Goal: Check status: Check status

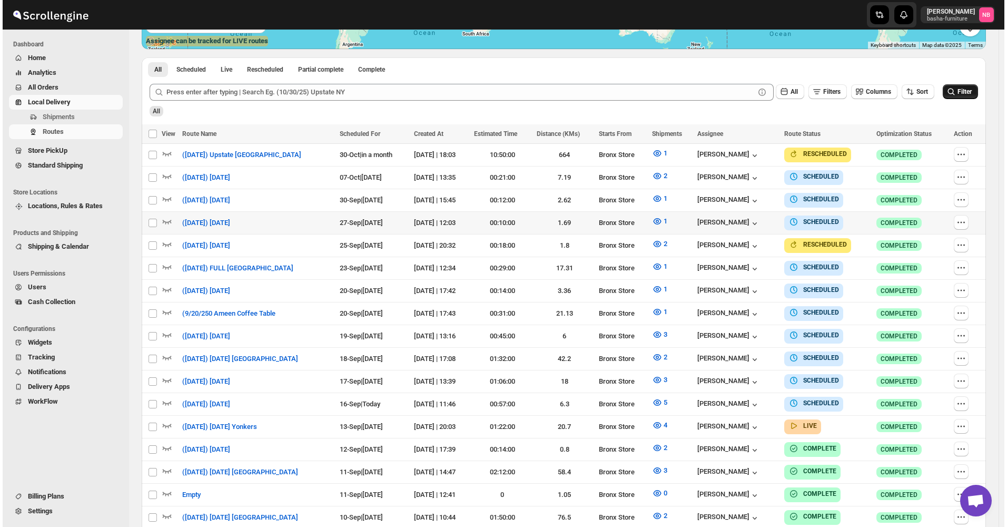
scroll to position [263, 0]
click at [963, 95] on span "Filter" at bounding box center [962, 91] width 14 height 7
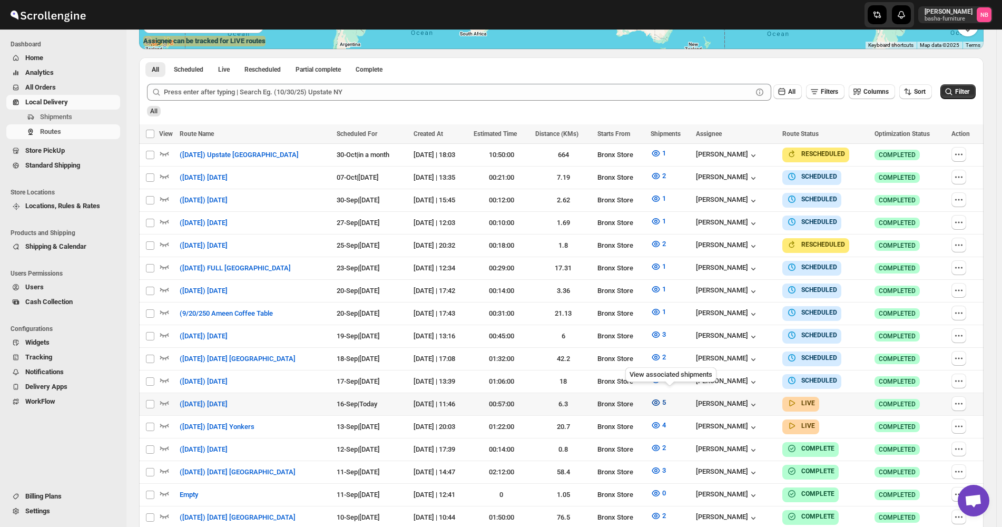
click at [661, 397] on icon "button" at bounding box center [656, 402] width 11 height 11
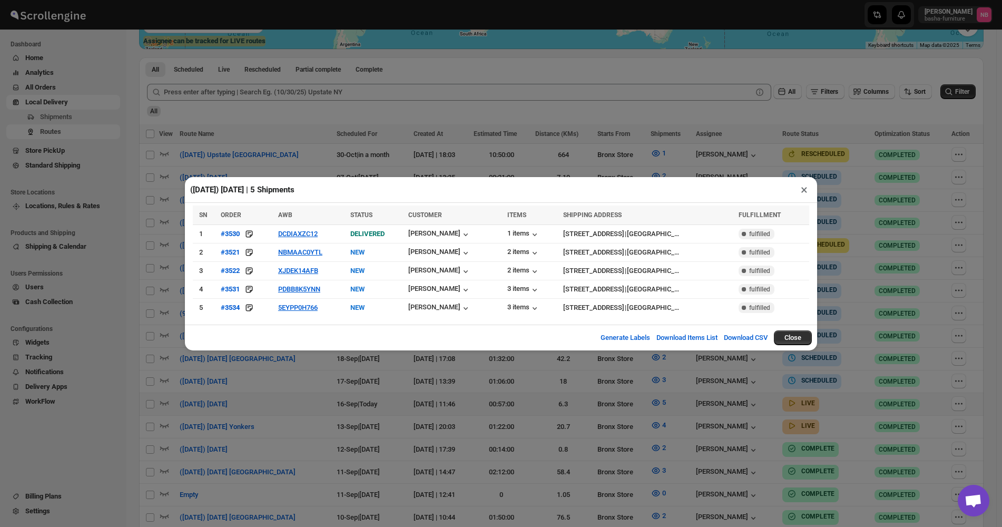
click at [382, 390] on div "([DATE]) [DATE] | 5 Shipments × SN ORDER AWB STATUS CUSTOMER ITEMS SHIPPING ADD…" at bounding box center [501, 263] width 1002 height 527
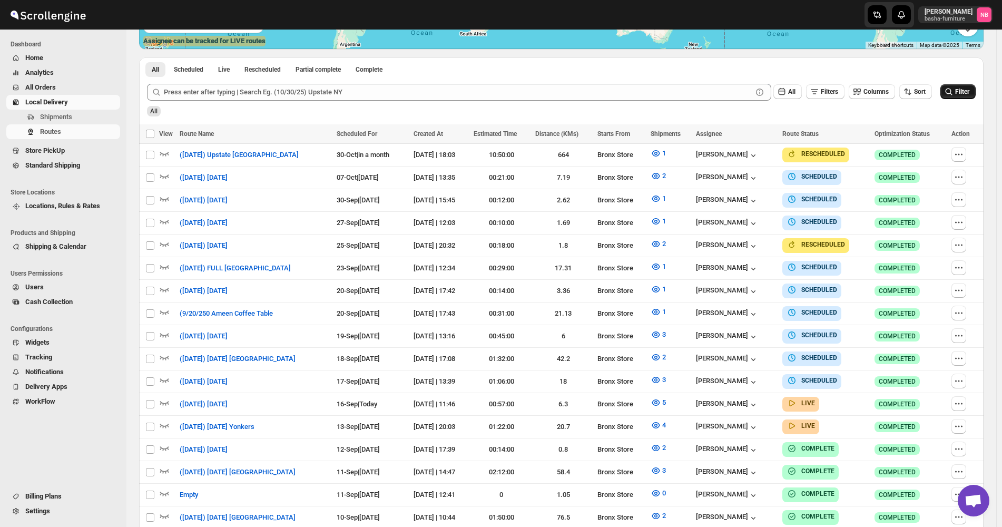
click at [949, 91] on icon "submit" at bounding box center [948, 91] width 11 height 11
click at [668, 394] on button "5" at bounding box center [658, 402] width 28 height 17
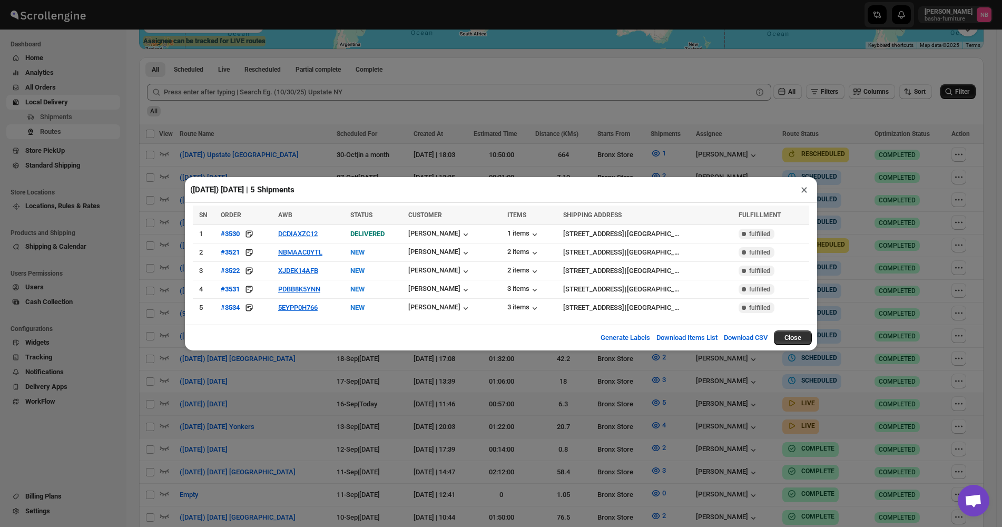
click at [441, 377] on div "([DATE]) [DATE] | 5 Shipments × SN ORDER AWB STATUS CUSTOMER ITEMS SHIPPING ADD…" at bounding box center [501, 263] width 1002 height 527
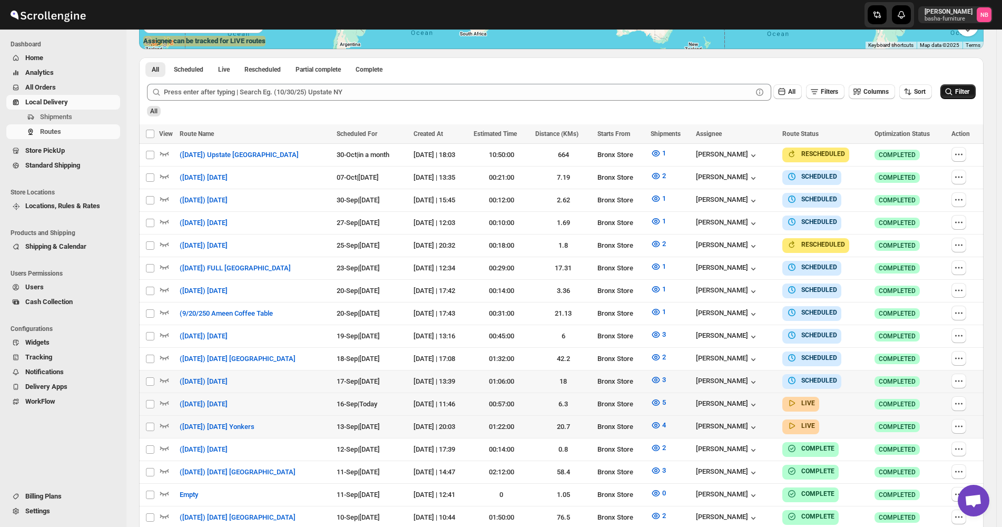
click at [132, 272] on div "Routes. This page is ready Routes Allows you to create, view and edit routes. H…" at bounding box center [561, 251] width 870 height 971
click at [734, 116] on div "Submit All Filters Columns Sort Filter All" at bounding box center [561, 100] width 844 height 48
click at [661, 375] on icon "button" at bounding box center [656, 380] width 11 height 11
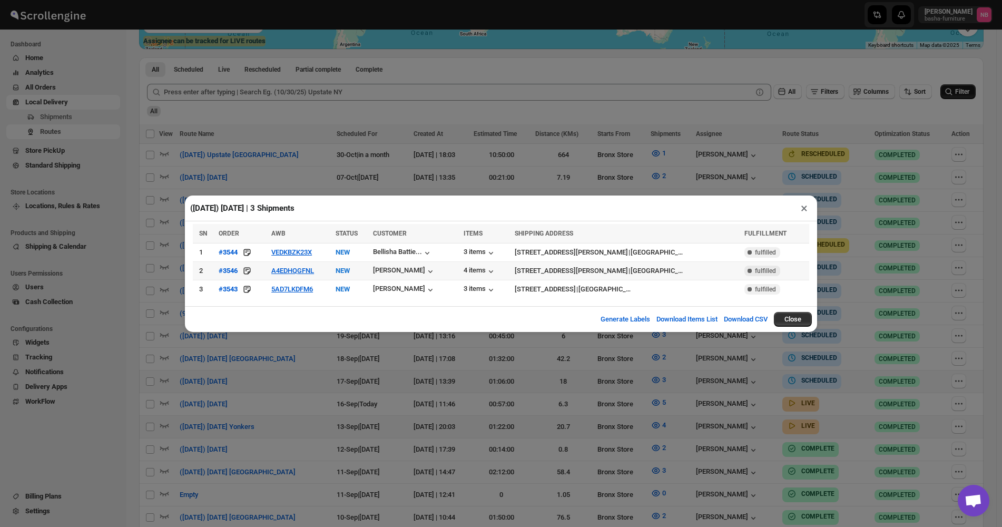
click at [729, 394] on div "([DATE]) [DATE] | 3 Shipments × SN ORDER AWB STATUS CUSTOMER ITEMS SHIPPING ADD…" at bounding box center [501, 263] width 1002 height 527
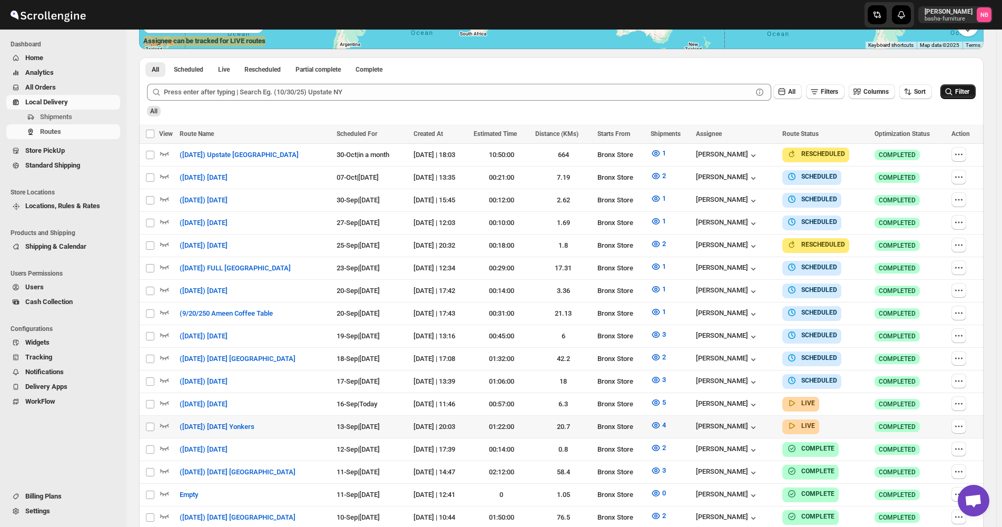
click at [962, 93] on span "Filter" at bounding box center [962, 91] width 14 height 7
click at [661, 284] on icon "button" at bounding box center [656, 289] width 11 height 11
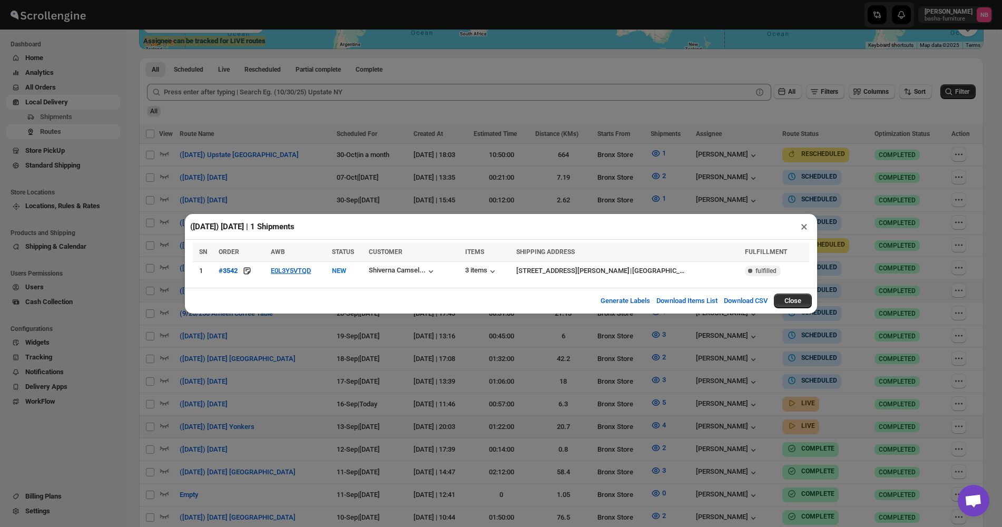
click at [519, 388] on div "([DATE]) [DATE] | 1 Shipments × SN ORDER AWB STATUS CUSTOMER ITEMS SHIPPING ADD…" at bounding box center [501, 263] width 1002 height 527
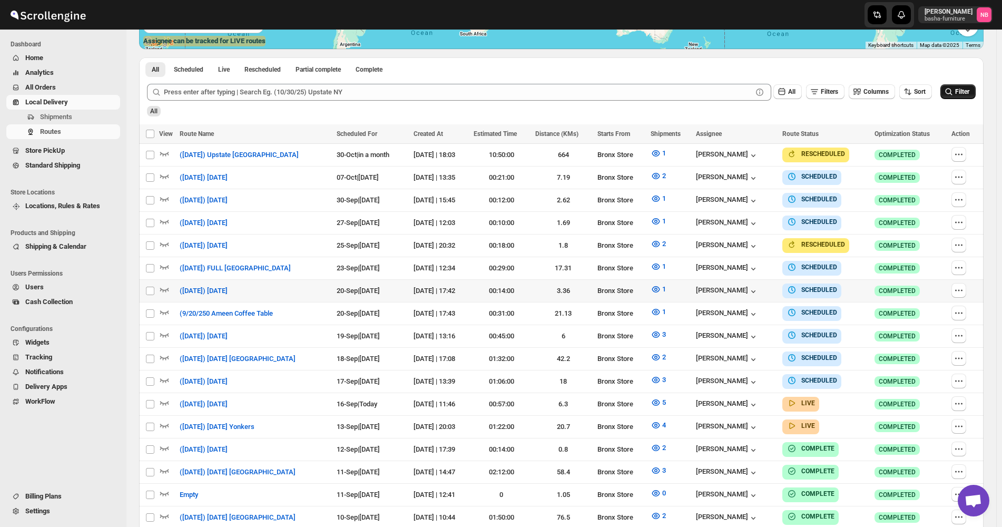
click at [960, 86] on button "Filter" at bounding box center [957, 91] width 35 height 15
click at [659, 399] on icon "button" at bounding box center [656, 402] width 8 height 6
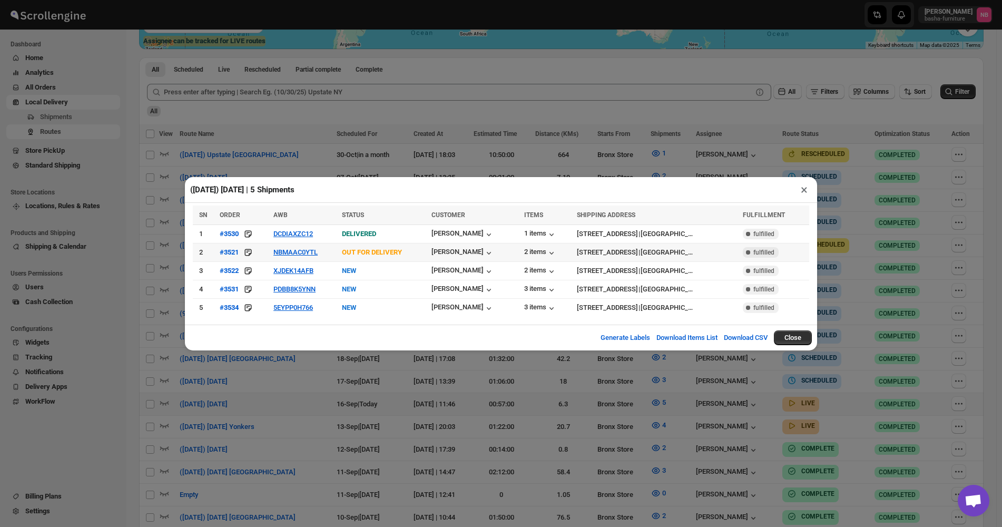
click at [290, 248] on td "NBMAAC0YTL" at bounding box center [304, 252] width 68 height 18
click at [288, 255] on button "NBMAAC0YTL" at bounding box center [295, 252] width 44 height 8
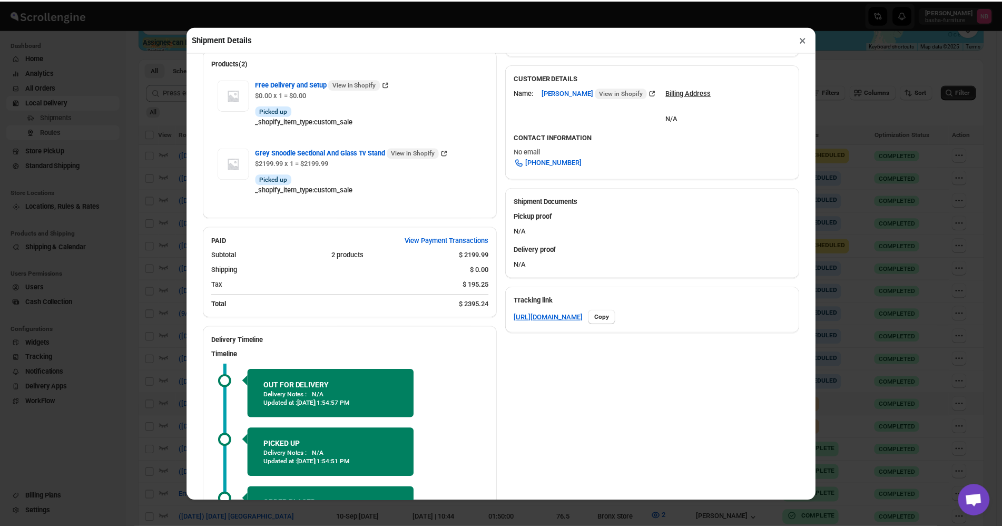
scroll to position [316, 0]
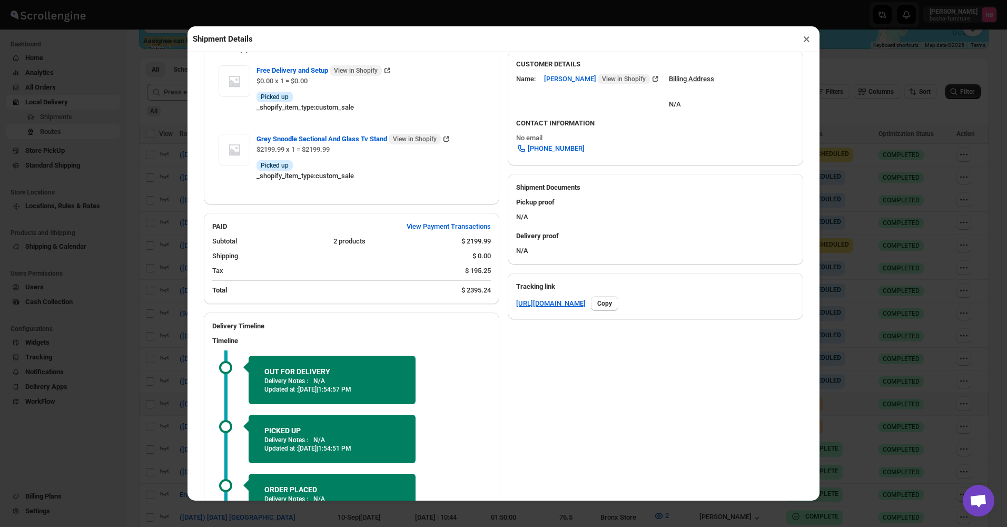
click at [809, 42] on button "×" at bounding box center [806, 39] width 15 height 15
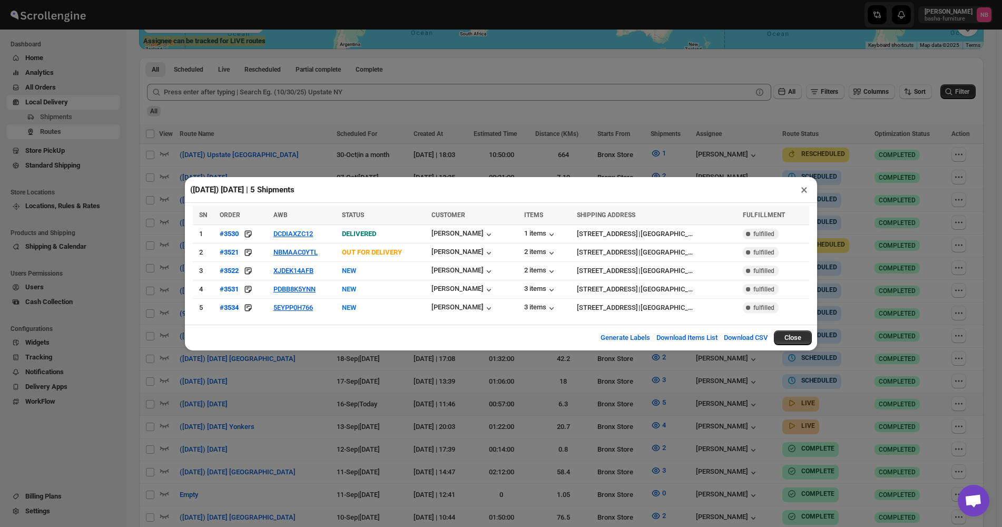
drag, startPoint x: 320, startPoint y: 389, endPoint x: 326, endPoint y: 388, distance: 5.4
click at [321, 389] on div "([DATE]) [DATE] | 5 Shipments × SN ORDER AWB STATUS CUSTOMER ITEMS SHIPPING ADD…" at bounding box center [501, 263] width 1002 height 527
